Goal: Task Accomplishment & Management: Manage account settings

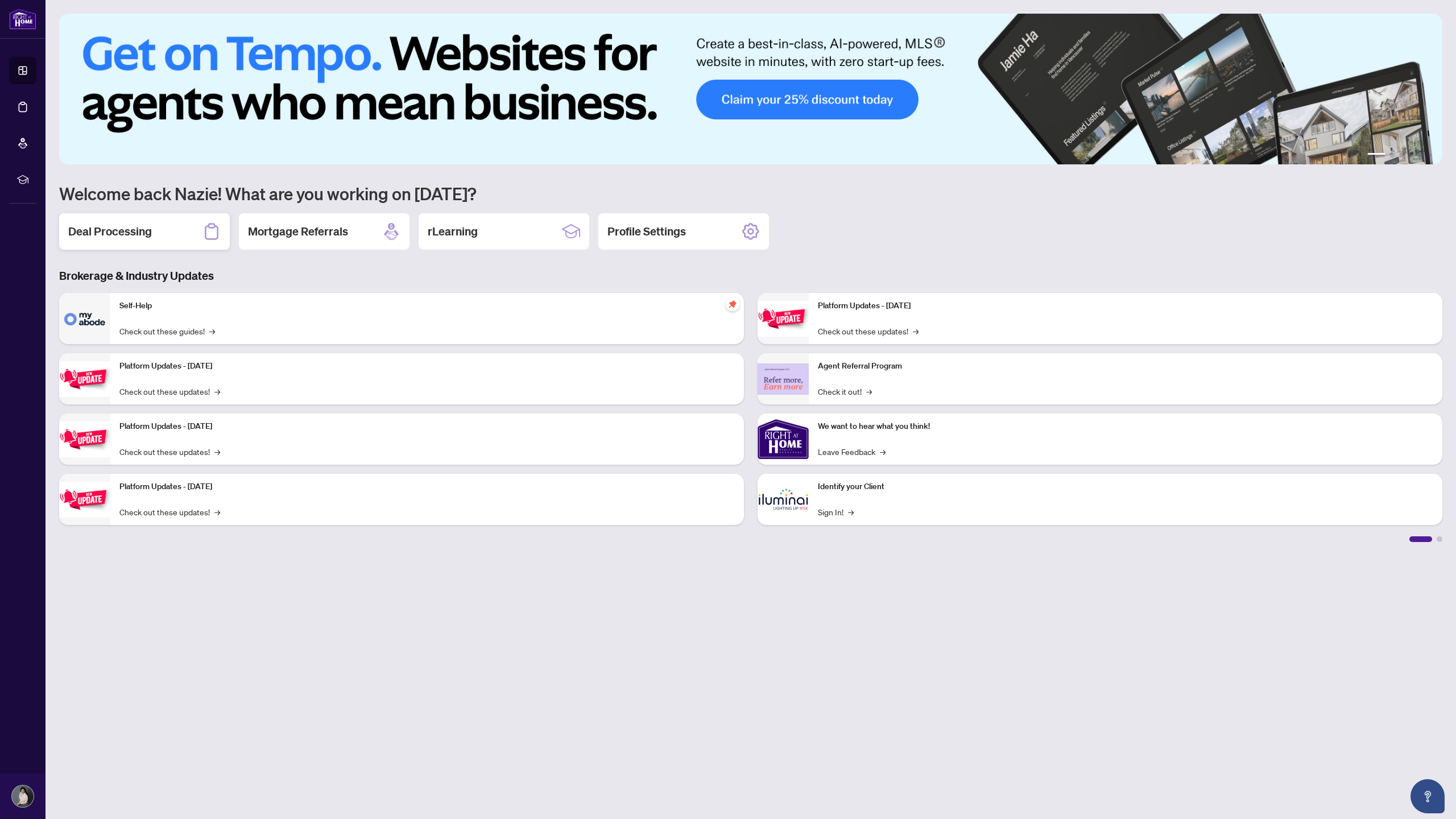
click at [143, 237] on h2 "Deal Processing" at bounding box center [109, 232] width 84 height 16
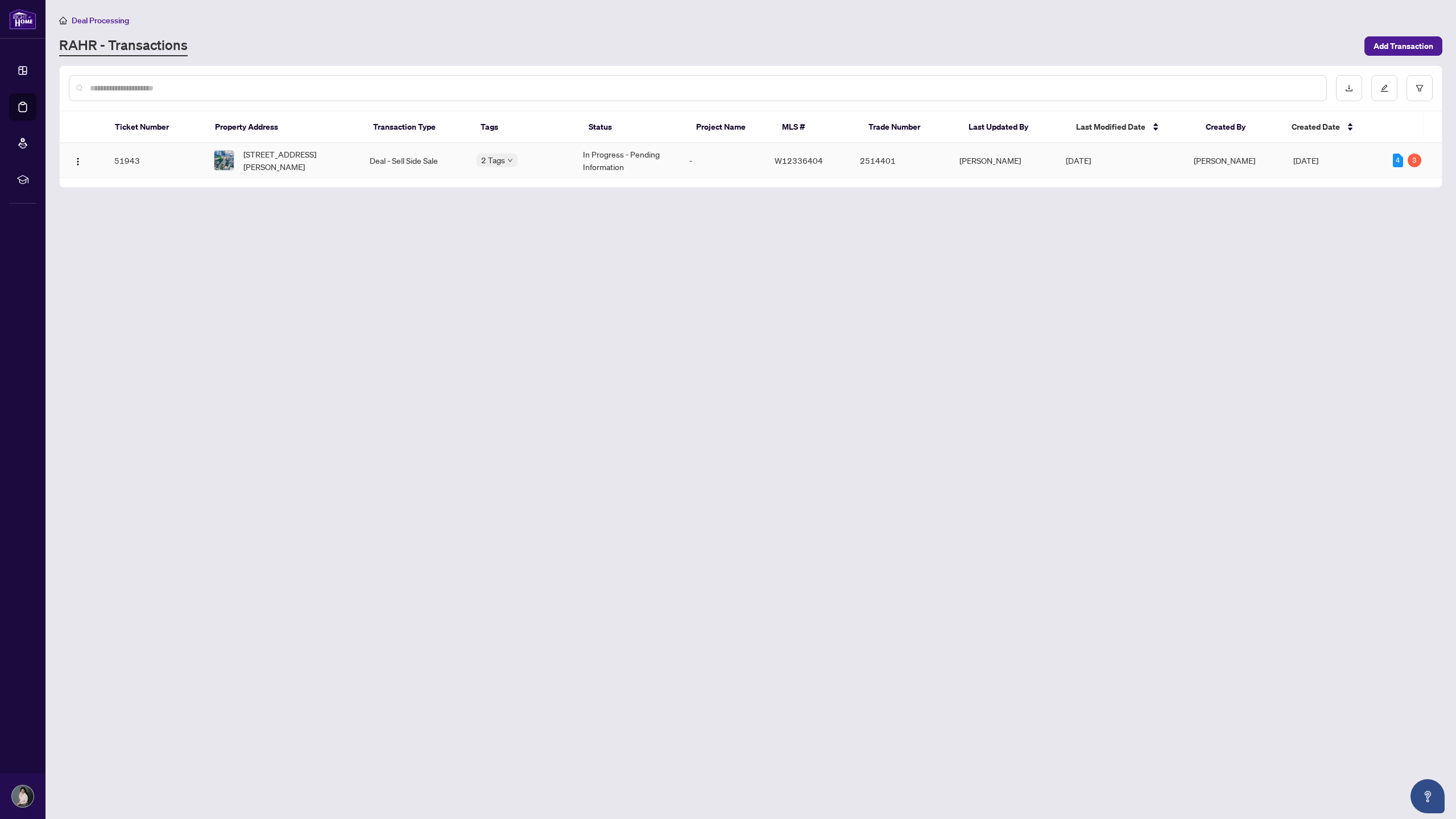
click at [483, 158] on span "W12336404" at bounding box center [799, 161] width 48 height 10
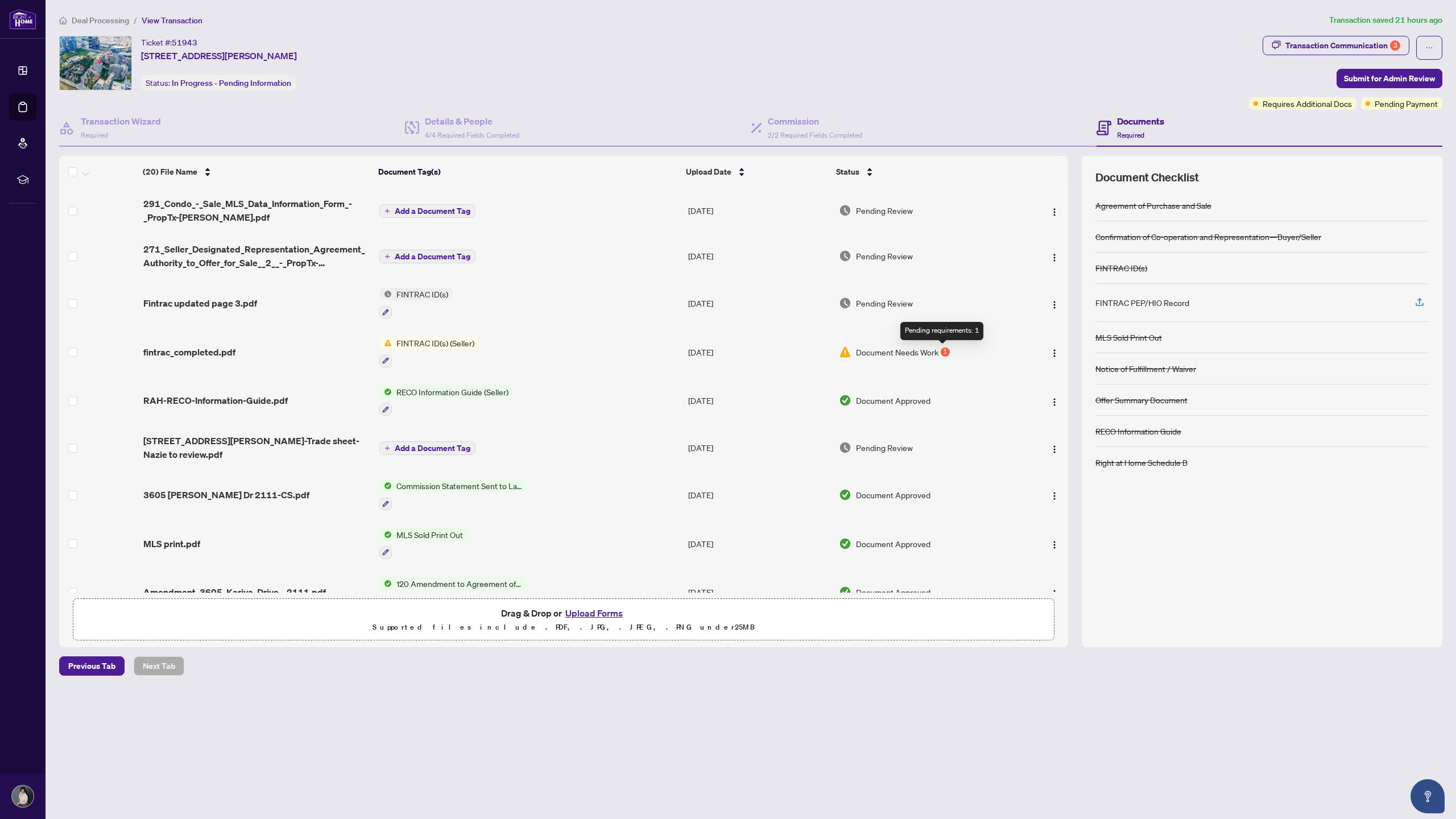
click at [483, 270] on div "1" at bounding box center [945, 352] width 9 height 9
click at [483, 46] on div "Transaction Communication 3" at bounding box center [1343, 46] width 115 height 18
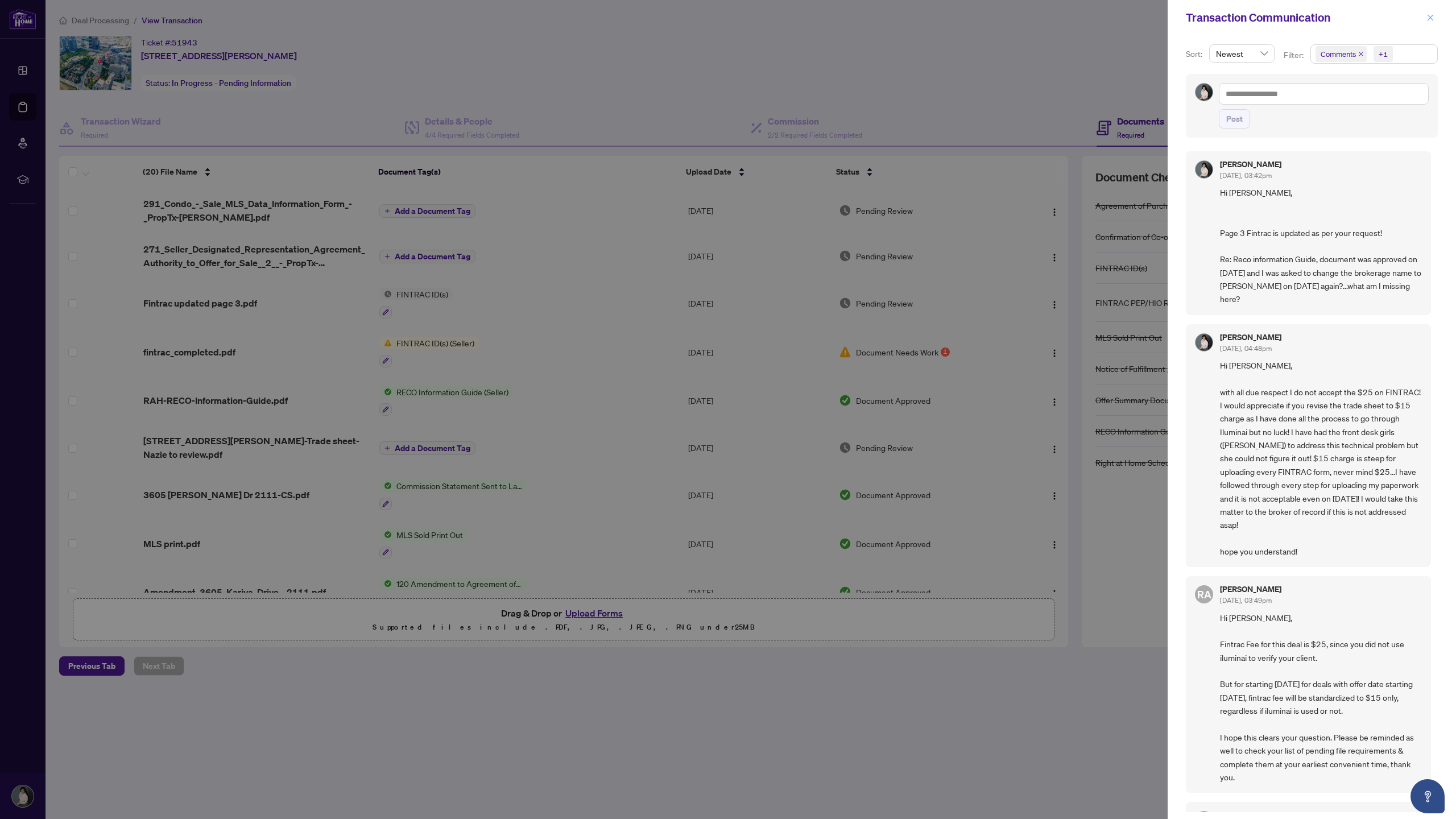
click at [483, 17] on icon "close" at bounding box center [1431, 17] width 6 height 6
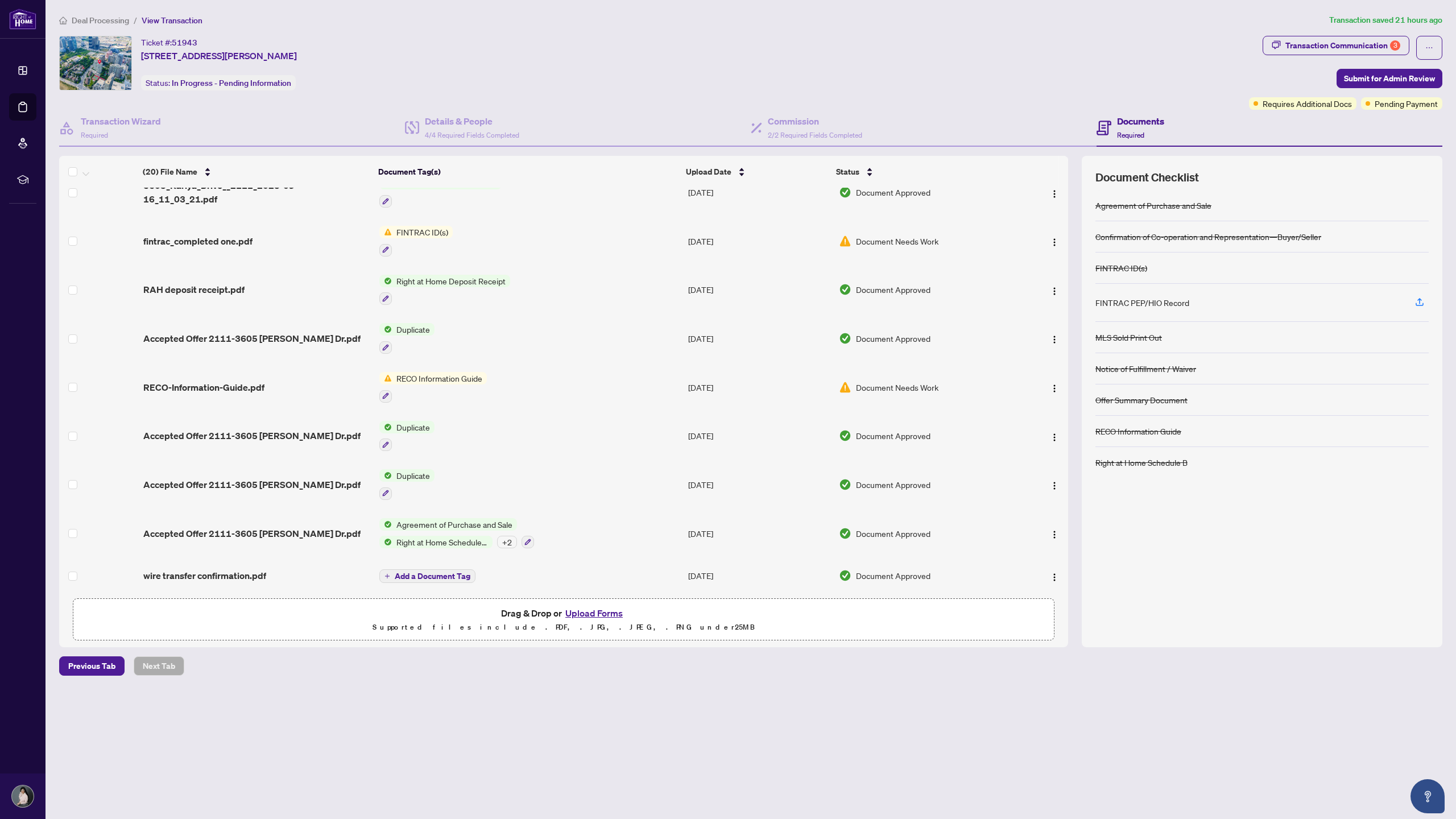
scroll to position [545, 0]
